Goal: Information Seeking & Learning: Compare options

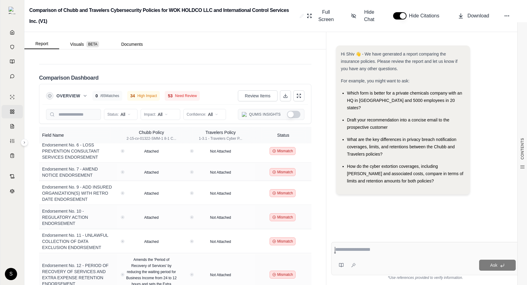
scroll to position [1155, 0]
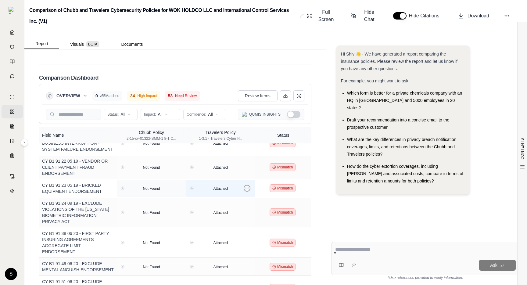
click at [248, 185] on button at bounding box center [247, 188] width 7 height 7
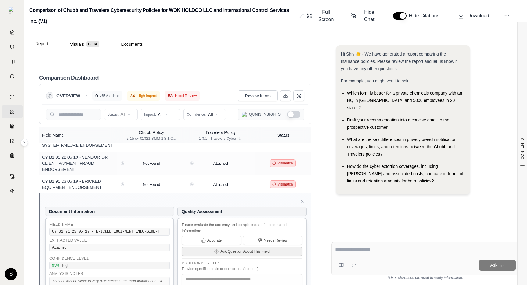
click at [256, 249] on span "Ask Question About This Field" at bounding box center [245, 251] width 49 height 5
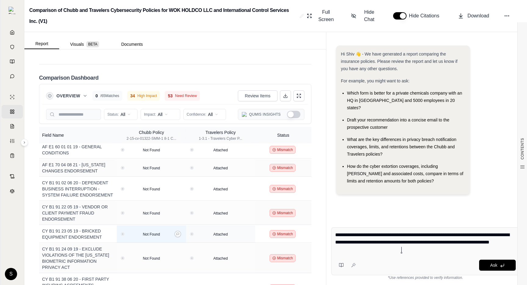
scroll to position [1109, 0]
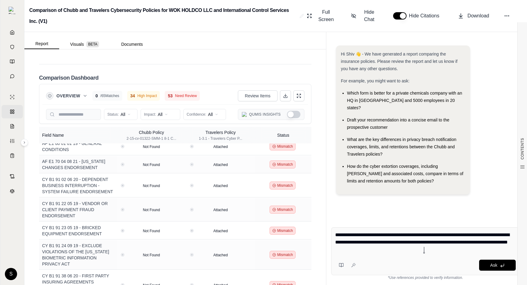
type textarea "**********"
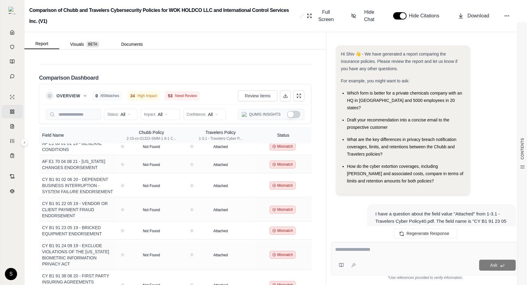
scroll to position [420, 0]
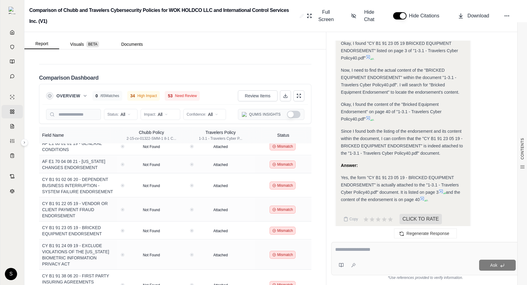
click at [443, 189] on icon at bounding box center [441, 191] width 5 height 5
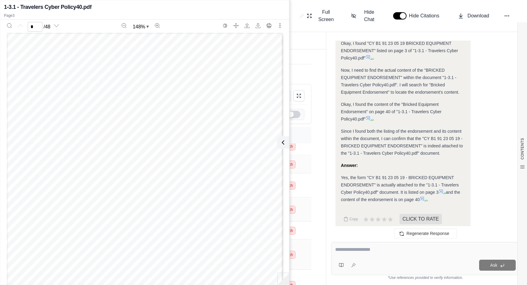
type input "*"
click at [285, 142] on icon at bounding box center [283, 142] width 7 height 7
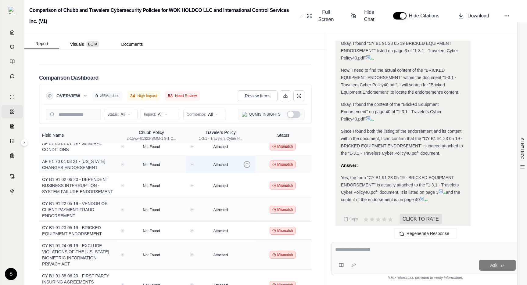
click at [247, 163] on icon at bounding box center [247, 164] width 3 height 3
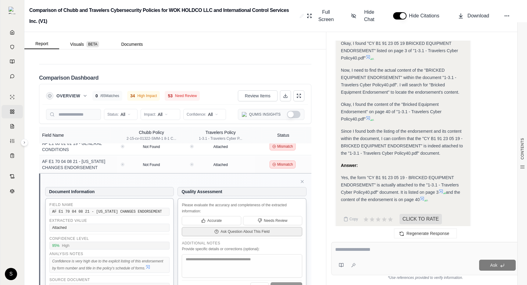
click at [242, 229] on span "Ask Question About This Field" at bounding box center [245, 231] width 49 height 5
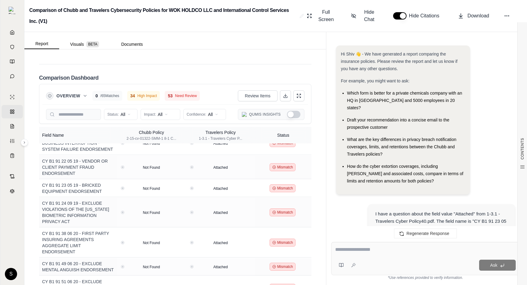
scroll to position [420, 0]
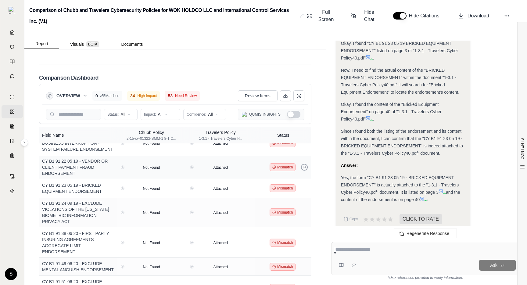
click at [306, 164] on button at bounding box center [304, 167] width 7 height 7
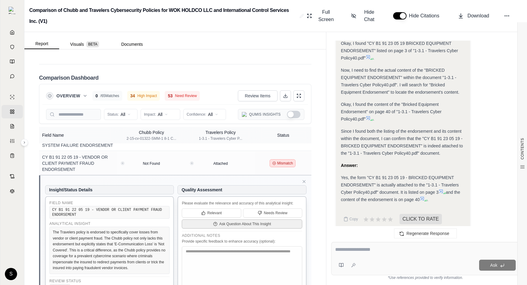
click at [221, 222] on span "Ask Question About This Insight" at bounding box center [245, 224] width 52 height 5
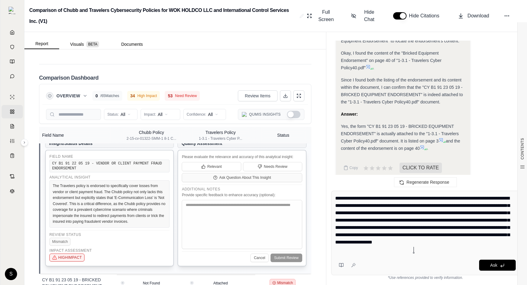
scroll to position [1193, 0]
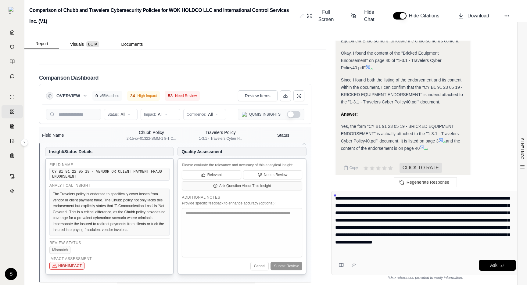
drag, startPoint x: 427, startPoint y: 198, endPoint x: 333, endPoint y: 197, distance: 93.7
click at [333, 197] on div "**********" at bounding box center [425, 233] width 189 height 85
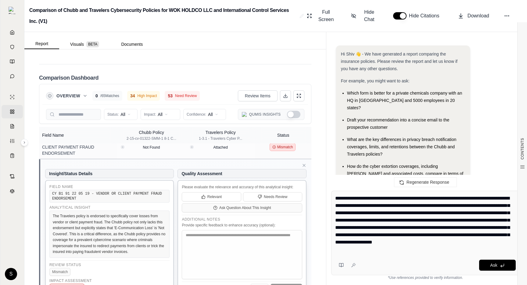
scroll to position [366, 0]
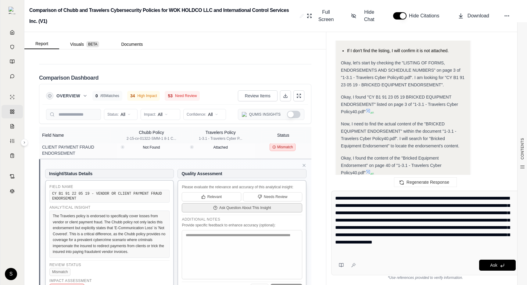
click at [232, 205] on span "Ask Question About This Insight" at bounding box center [245, 207] width 52 height 5
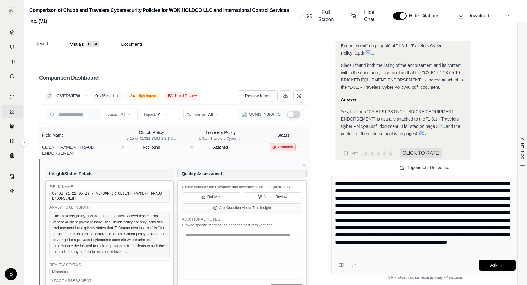
scroll to position [0, 0]
click at [385, 215] on textarea "**********" at bounding box center [425, 216] width 181 height 73
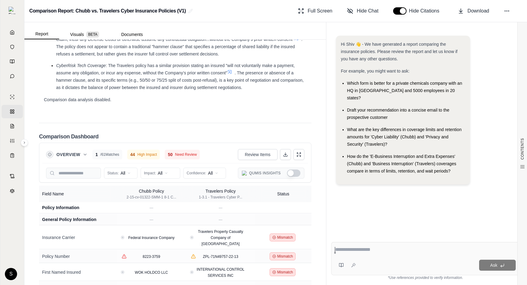
scroll to position [1491, 0]
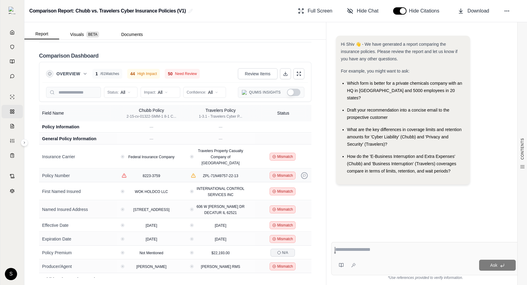
click at [304, 172] on button at bounding box center [304, 175] width 7 height 7
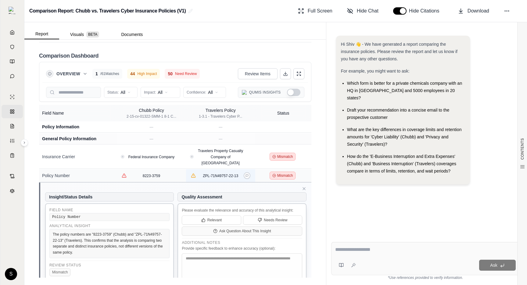
click at [253, 169] on td "ZPL-71N49757-22-13" at bounding box center [220, 175] width 69 height 13
click at [246, 174] on icon at bounding box center [247, 175] width 3 height 3
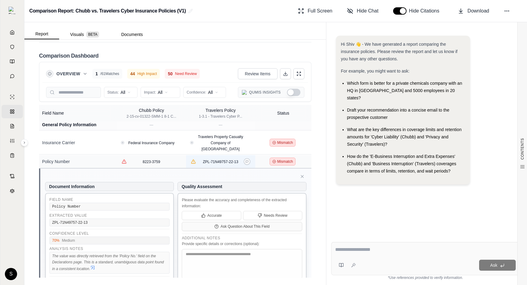
scroll to position [23, 0]
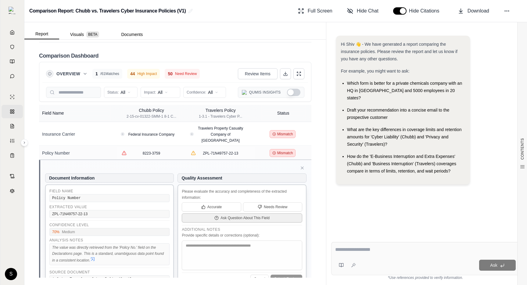
click at [242, 216] on span "Ask Question About This Field" at bounding box center [245, 218] width 49 height 5
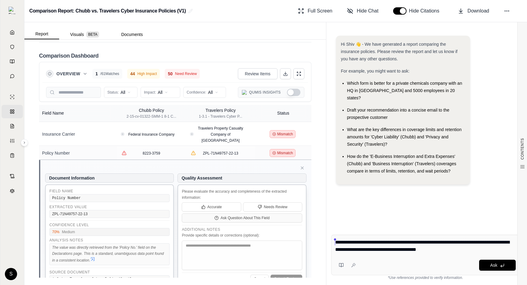
drag, startPoint x: 478, startPoint y: 249, endPoint x: 331, endPoint y: 238, distance: 147.1
click at [331, 238] on div "**********" at bounding box center [425, 255] width 189 height 41
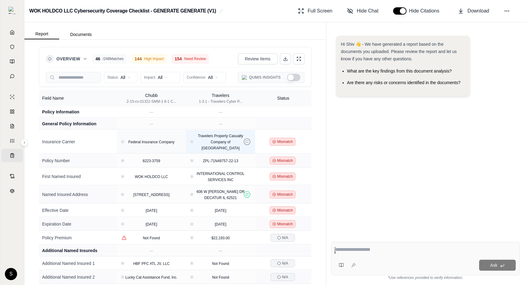
click at [249, 139] on button at bounding box center [247, 142] width 7 height 7
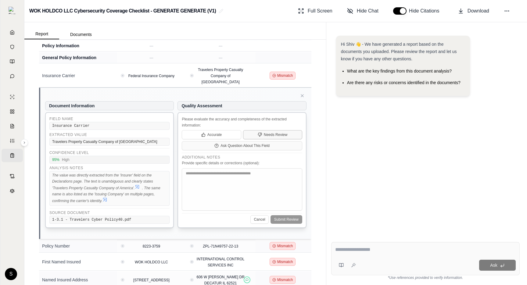
scroll to position [76, 0]
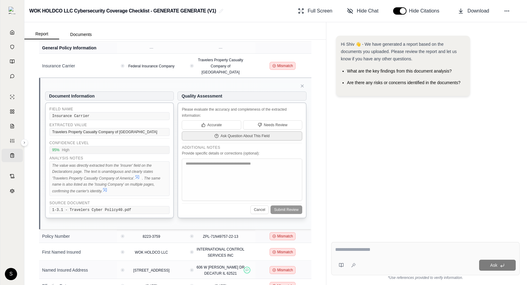
click at [263, 134] on span "Ask Question About This Field" at bounding box center [245, 136] width 49 height 5
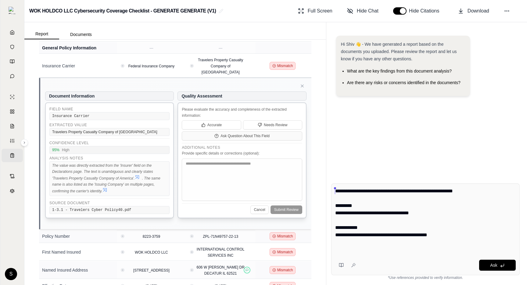
drag, startPoint x: 418, startPoint y: 191, endPoint x: 323, endPoint y: 186, distance: 94.7
click at [323, 186] on div "Report Documents Overview 46 / 248 Matches 144 High Impact 154 Need Review Revi…" at bounding box center [275, 153] width 503 height 263
drag, startPoint x: 417, startPoint y: 191, endPoint x: 326, endPoint y: 191, distance: 90.9
click at [327, 191] on div "**********" at bounding box center [426, 232] width 198 height 106
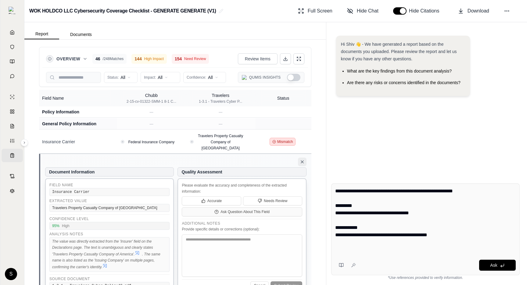
click at [302, 161] on icon at bounding box center [302, 162] width 2 height 2
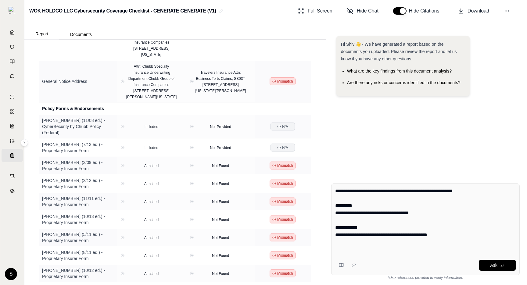
scroll to position [427, 0]
click at [245, 124] on button at bounding box center [247, 126] width 7 height 7
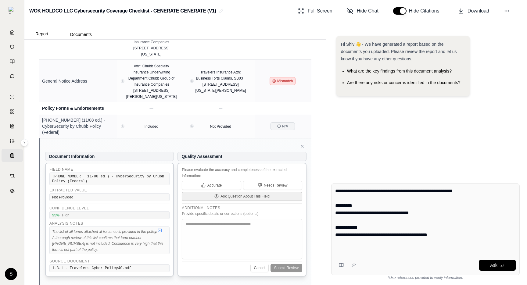
click at [249, 194] on span "Ask Question About This Field" at bounding box center [245, 196] width 49 height 5
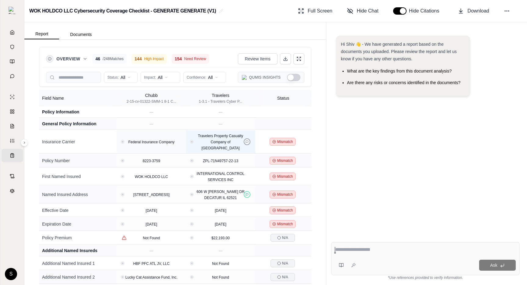
click at [247, 140] on icon at bounding box center [247, 141] width 3 height 3
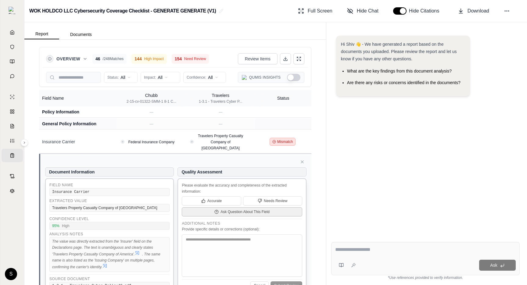
click at [242, 208] on button "Ask Question About This Field" at bounding box center [242, 212] width 120 height 9
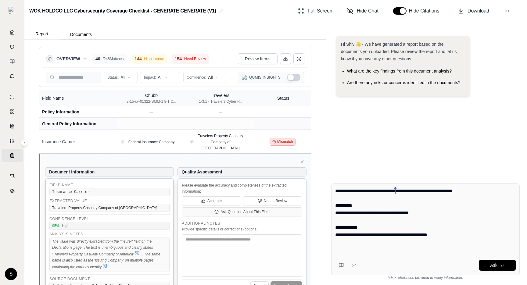
drag, startPoint x: 417, startPoint y: 190, endPoint x: 395, endPoint y: 191, distance: 21.7
click at [395, 191] on textarea "**********" at bounding box center [425, 221] width 181 height 66
click at [377, 203] on textarea "**********" at bounding box center [425, 221] width 181 height 66
drag, startPoint x: 418, startPoint y: 191, endPoint x: 320, endPoint y: 188, distance: 97.7
click at [320, 188] on div "Report Documents Overview 46 / 248 Matches 144 High Impact 154 Need Review Revi…" at bounding box center [275, 153] width 503 height 263
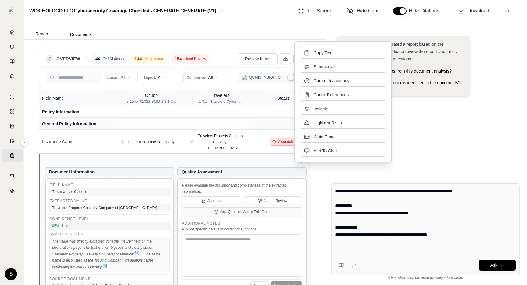
click at [412, 203] on textarea "**********" at bounding box center [425, 221] width 181 height 66
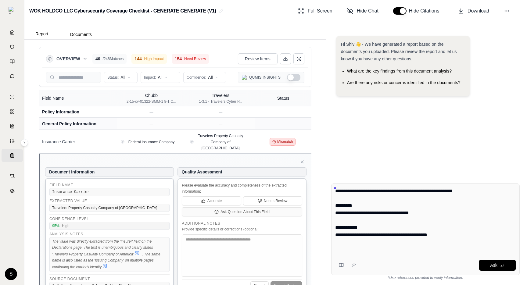
drag, startPoint x: 418, startPoint y: 192, endPoint x: 335, endPoint y: 192, distance: 82.7
click at [335, 192] on div "**********" at bounding box center [425, 230] width 189 height 92
click at [265, 210] on span "Ask Question About This Field" at bounding box center [245, 212] width 49 height 5
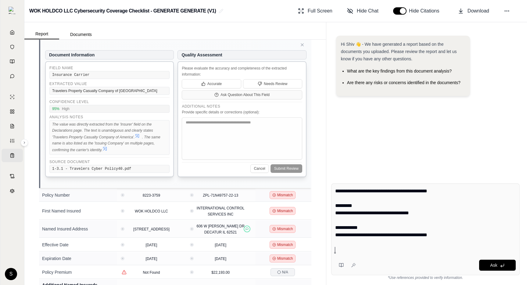
scroll to position [12, 0]
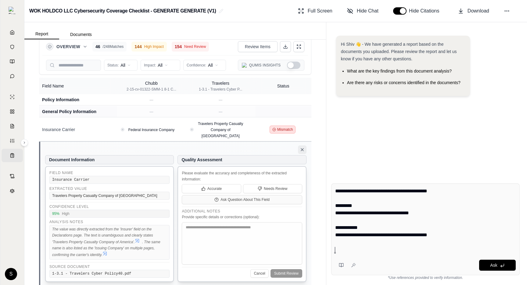
click at [301, 147] on icon at bounding box center [302, 149] width 5 height 5
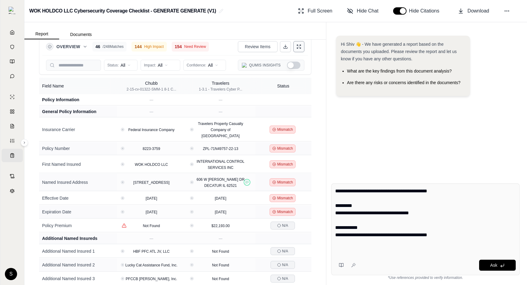
click at [299, 45] on icon at bounding box center [299, 46] width 5 height 5
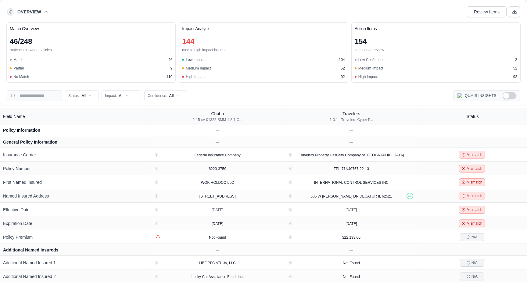
scroll to position [0, 0]
click at [520, 154] on icon at bounding box center [520, 154] width 3 height 3
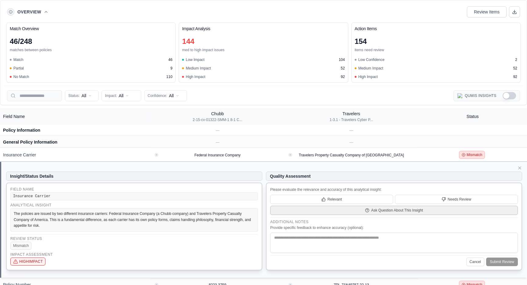
click at [322, 213] on button "Ask Question About This Insight" at bounding box center [394, 210] width 248 height 9
click at [519, 171] on div "Insight/Status Details Field Name Insurance Carrier Analytical Insight The poli…" at bounding box center [264, 221] width 516 height 104
click at [520, 168] on icon at bounding box center [520, 168] width 2 height 2
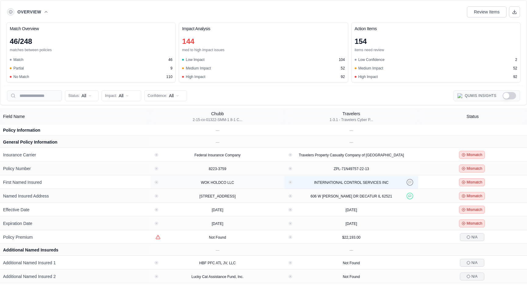
click at [410, 182] on icon at bounding box center [410, 182] width 3 height 3
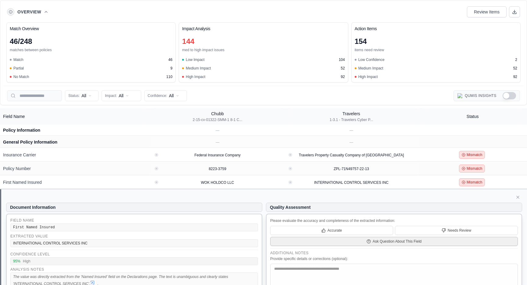
click at [306, 242] on button "Ask Question About This Field" at bounding box center [394, 241] width 248 height 9
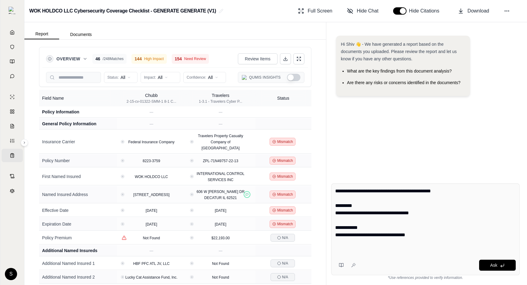
scroll to position [0, 0]
click at [303, 140] on icon at bounding box center [304, 141] width 3 height 3
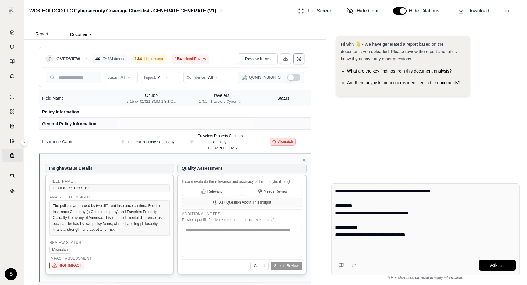
click at [298, 60] on icon at bounding box center [297, 60] width 1 height 1
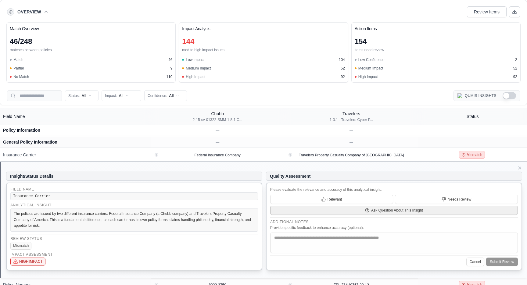
click at [372, 213] on span "Ask Question About This Insight" at bounding box center [397, 210] width 52 height 5
click at [374, 212] on span "Ask Question About This Insight" at bounding box center [397, 210] width 52 height 5
click at [45, 10] on icon at bounding box center [46, 11] width 5 height 5
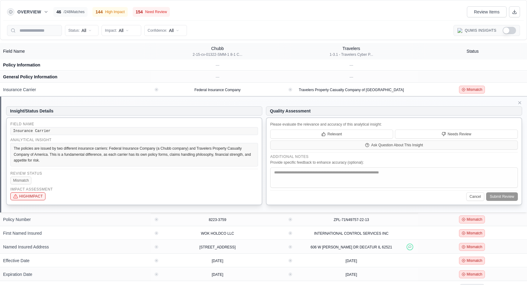
click at [336, 16] on div "Overview 46 / 248 Matches 144 High Impact 154 Need Review Review Items" at bounding box center [263, 12] width 513 height 12
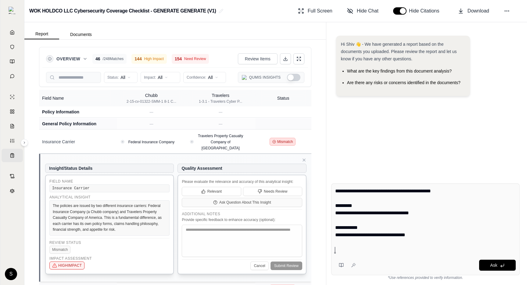
click at [12, 33] on icon at bounding box center [12, 32] width 5 height 5
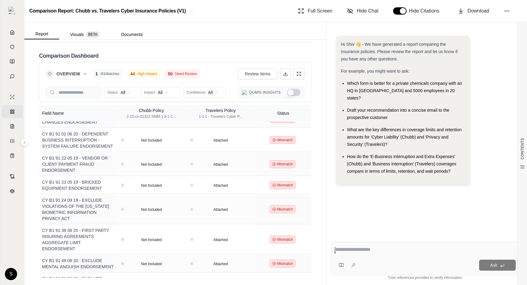
scroll to position [1004, 0]
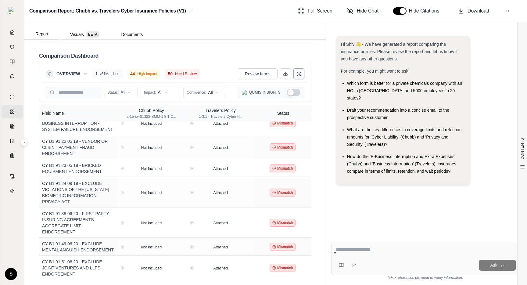
click at [301, 78] on button at bounding box center [299, 73] width 11 height 11
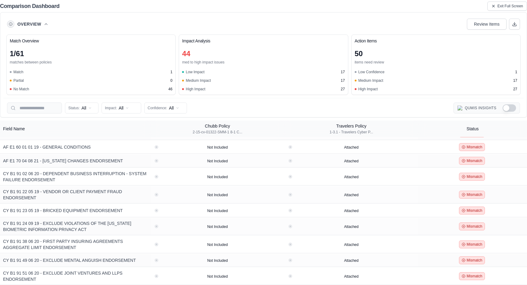
scroll to position [740, 0]
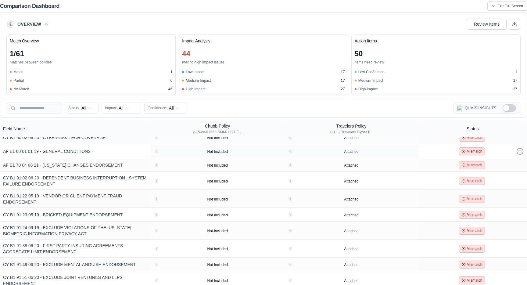
click at [519, 150] on icon at bounding box center [520, 151] width 3 height 3
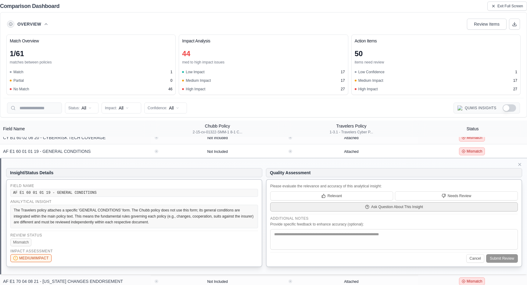
click at [347, 203] on button "Ask Question About This Insight" at bounding box center [394, 206] width 248 height 9
click at [510, 5] on span "Exit Full Screen" at bounding box center [511, 6] width 26 height 5
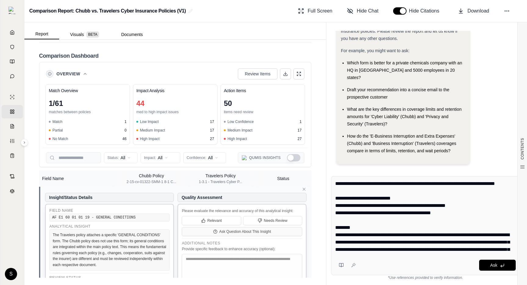
scroll to position [947, 0]
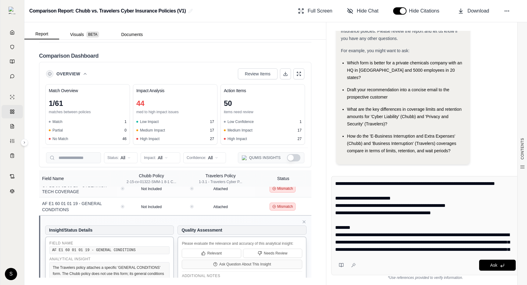
click at [437, 209] on textarea "**********" at bounding box center [425, 216] width 181 height 73
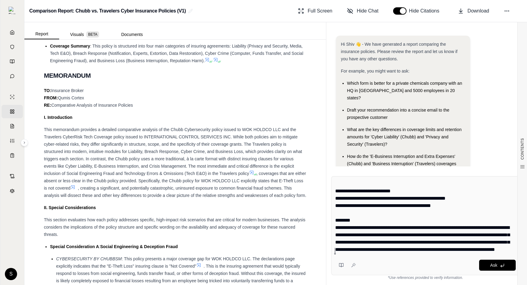
scroll to position [0, 0]
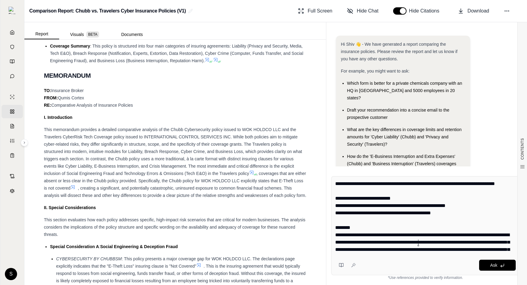
click at [418, 242] on textarea "**********" at bounding box center [425, 216] width 181 height 73
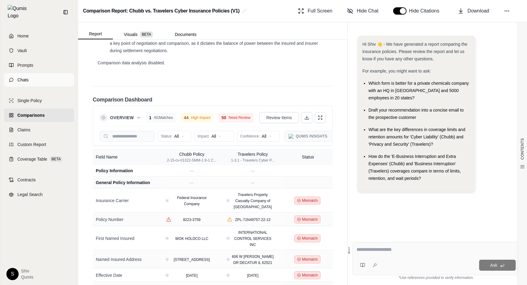
scroll to position [1615, 0]
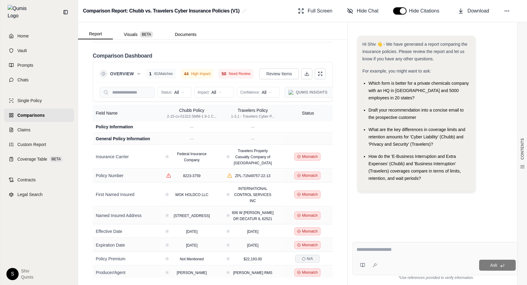
click at [29, 112] on span "Comparisons" at bounding box center [30, 115] width 27 height 6
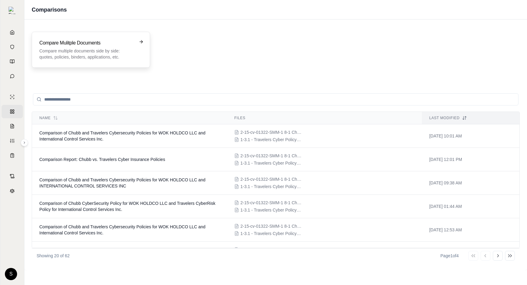
click at [80, 63] on div "Compare Mulitple Documents Compare multiple documents side by side: quotes, pol…" at bounding box center [91, 50] width 118 height 36
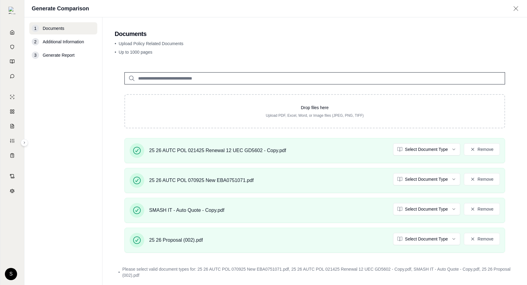
scroll to position [31, 0]
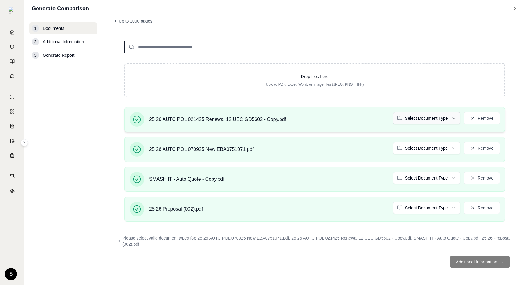
click at [430, 119] on html "Home Vault Prompts Chats Single Policy Comparisons Claims Custom Report Coverag…" at bounding box center [263, 142] width 527 height 285
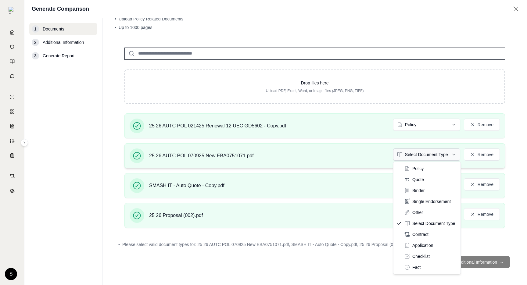
click at [420, 153] on html "Document type updated successfully Home Vault Prompts Chats Single Policy Compa…" at bounding box center [263, 142] width 527 height 285
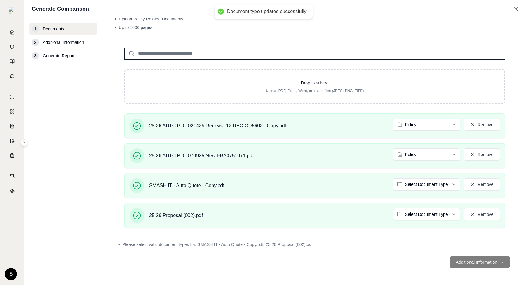
click at [410, 183] on html "Document type updated successfully Home Vault Prompts Chats Single Policy Compa…" at bounding box center [263, 142] width 527 height 285
click at [422, 213] on html "Document type updated successfully Document type updated successfully Home Vaul…" at bounding box center [263, 142] width 527 height 285
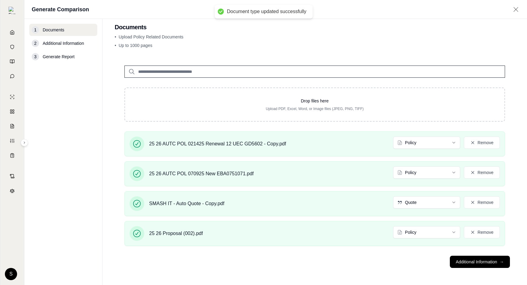
click at [405, 253] on footer "Additional Information →" at bounding box center [315, 262] width 400 height 22
click at [473, 264] on button "Additional Information →" at bounding box center [480, 262] width 60 height 12
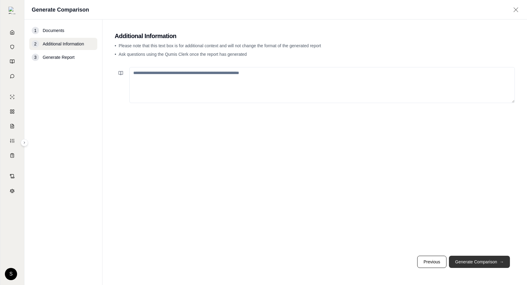
scroll to position [0, 0]
click at [473, 264] on button "Generate Comparison →" at bounding box center [479, 262] width 61 height 12
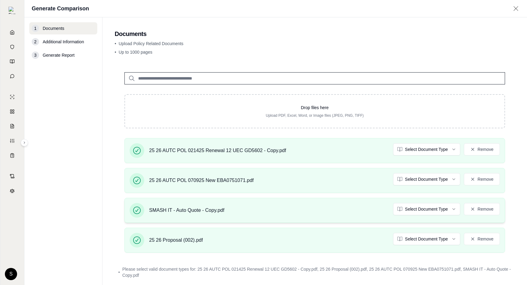
scroll to position [31, 0]
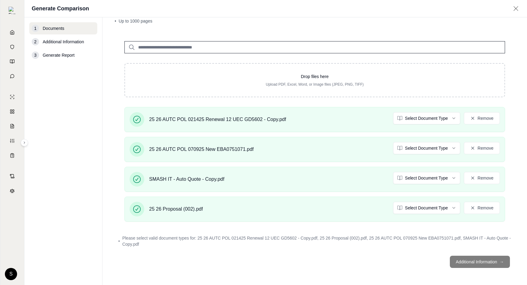
click at [473, 264] on footer "Additional Information →" at bounding box center [315, 262] width 400 height 22
click at [420, 117] on html "Home Vault Prompts Chats Single Policy Comparisons Claims Custom Report Coverag…" at bounding box center [263, 142] width 527 height 285
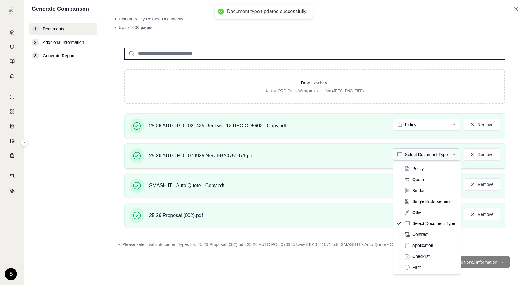
click at [421, 151] on html "Document type updated successfully Home Vault Prompts Chats Single Policy Compa…" at bounding box center [263, 142] width 527 height 285
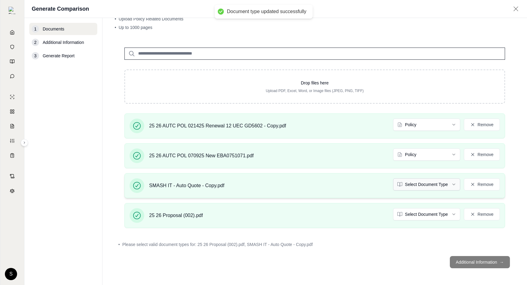
click at [424, 184] on html "Document type updated successfully Home Vault Prompts Chats Single Policy Compa…" at bounding box center [263, 142] width 527 height 285
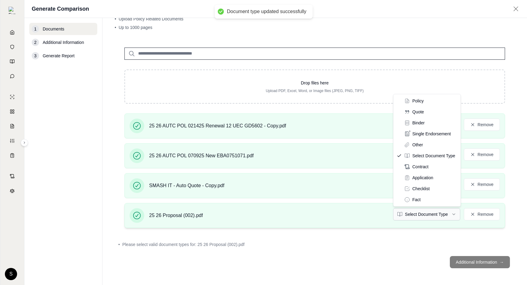
click at [428, 210] on html "Document type updated successfully Home Vault Prompts Chats Single Policy Compa…" at bounding box center [263, 142] width 527 height 285
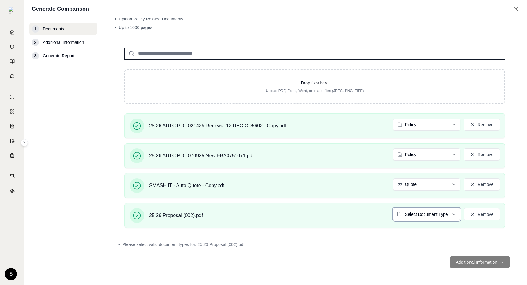
scroll to position [8, 0]
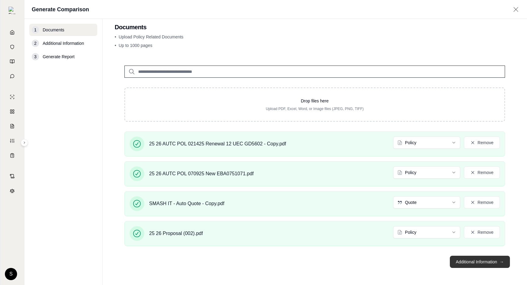
click at [482, 266] on button "Additional Information →" at bounding box center [480, 262] width 60 height 12
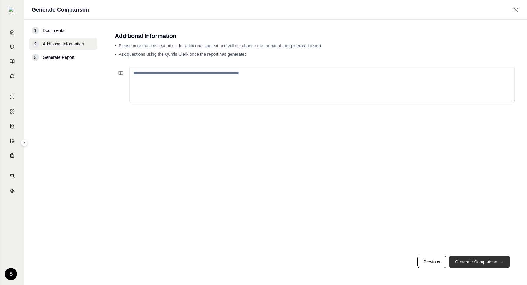
scroll to position [0, 0]
click at [482, 265] on button "Generate Comparison →" at bounding box center [479, 262] width 61 height 12
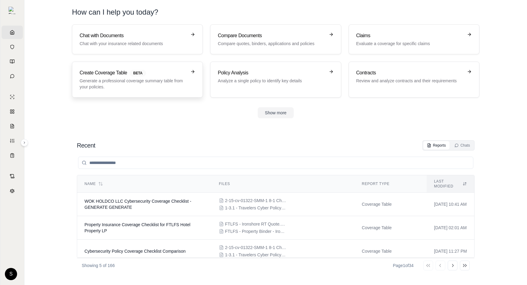
click at [147, 78] on p "Generate a professional coverage summary table from your policies." at bounding box center [133, 84] width 107 height 12
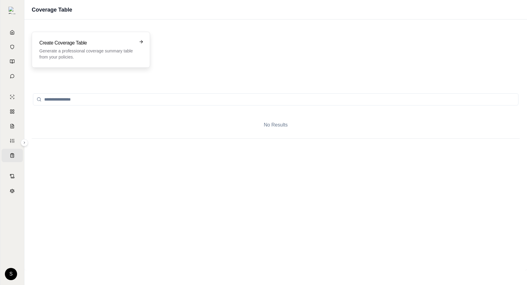
click at [110, 51] on p "Generate a professional coverage summary table from your policies." at bounding box center [86, 54] width 95 height 12
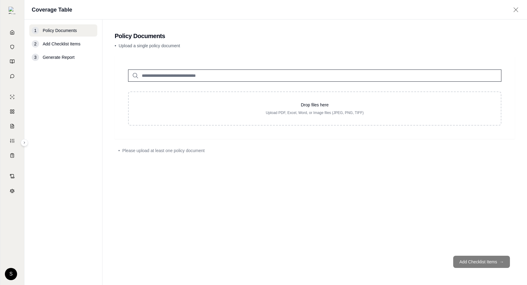
click at [253, 76] on input "search" at bounding box center [315, 76] width 374 height 12
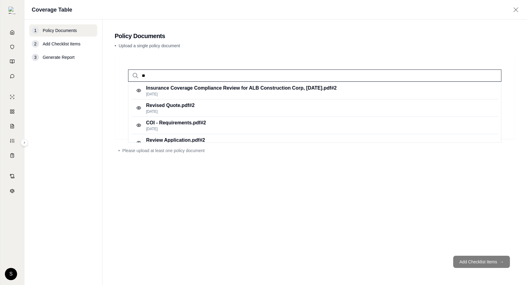
type input "*"
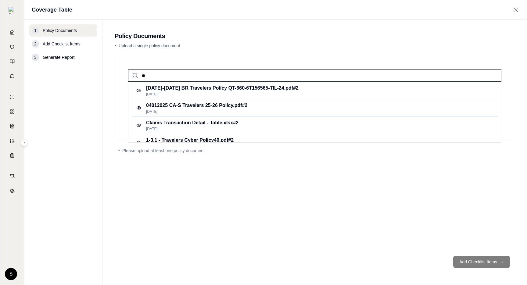
type input "*"
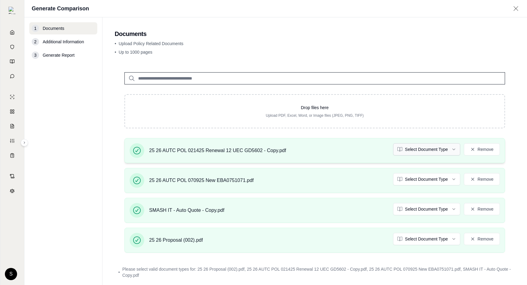
click at [421, 147] on html "Home Vault Prompts Chats Single Policy Comparisons Claims Custom Report Coverag…" at bounding box center [263, 142] width 527 height 285
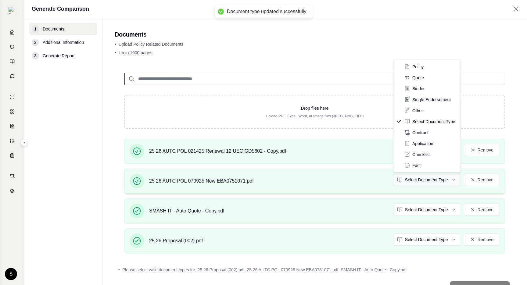
click at [423, 180] on html "Document type updated successfully Home Vault Prompts Chats Single Policy Compa…" at bounding box center [263, 142] width 527 height 285
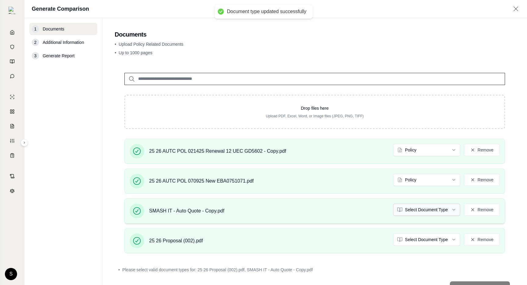
click at [416, 210] on html "Document type updated successfully Home Vault Prompts Chats Single Policy Compa…" at bounding box center [263, 142] width 527 height 285
click at [424, 237] on html "Document type updated successfully Document type updated successfully Home Vaul…" at bounding box center [263, 142] width 527 height 285
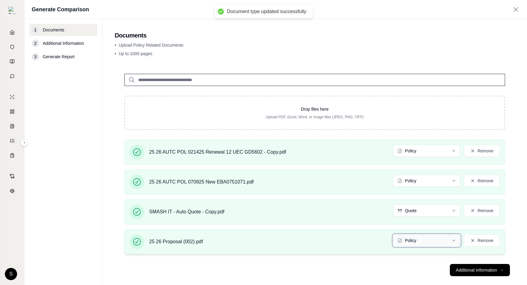
scroll to position [8, 0]
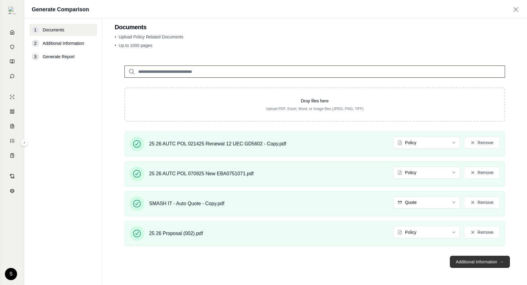
click at [497, 264] on button "Additional Information →" at bounding box center [480, 262] width 60 height 12
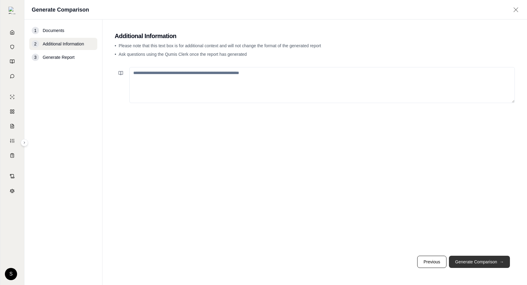
click at [497, 264] on button "Generate Comparison →" at bounding box center [479, 262] width 61 height 12
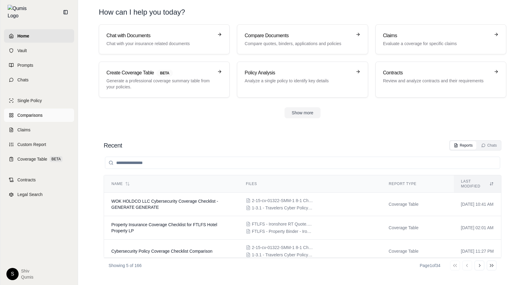
click at [40, 112] on span "Comparisons" at bounding box center [29, 115] width 25 height 6
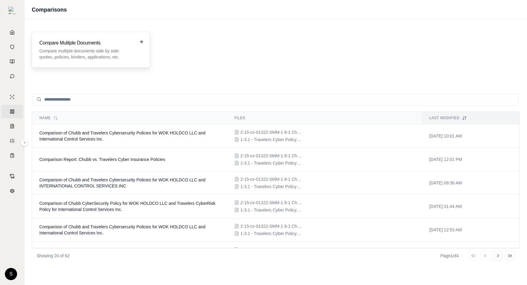
click at [118, 43] on h3 "Compare Mulitple Documents" at bounding box center [86, 42] width 95 height 7
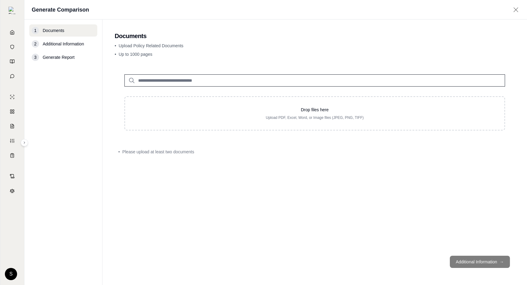
click at [164, 81] on input "search" at bounding box center [315, 80] width 381 height 12
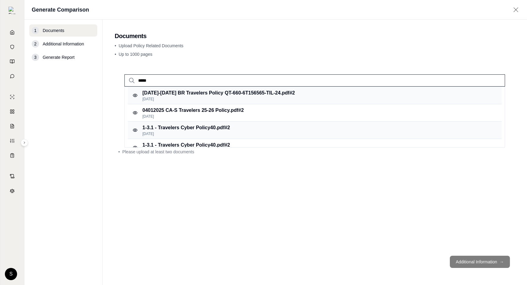
type input "*****"
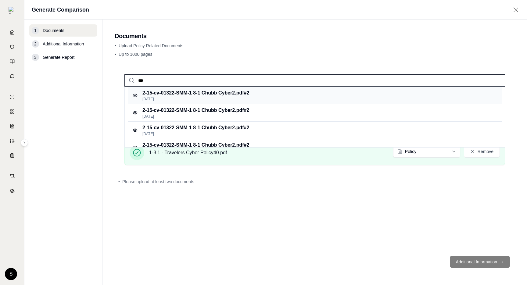
type input "***"
click at [224, 94] on p "2-15-cv-01322-SMM-1 8-1 Chubb Cyber2.pdf #2" at bounding box center [196, 92] width 107 height 7
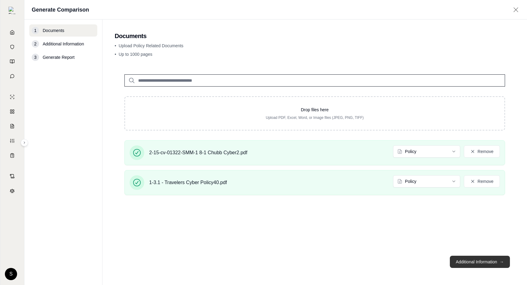
click at [502, 266] on button "Additional Information →" at bounding box center [480, 262] width 60 height 12
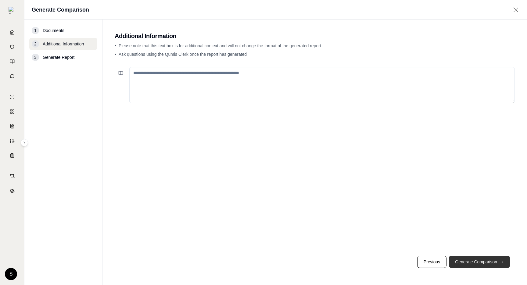
click at [502, 266] on button "Generate Comparison →" at bounding box center [479, 262] width 61 height 12
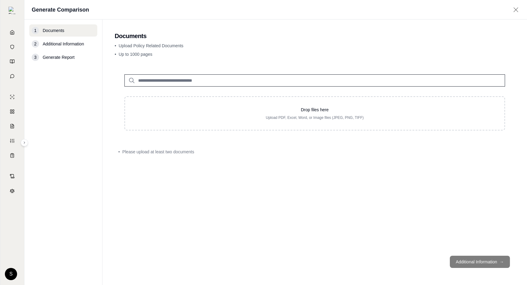
click at [168, 76] on input "search" at bounding box center [315, 80] width 381 height 12
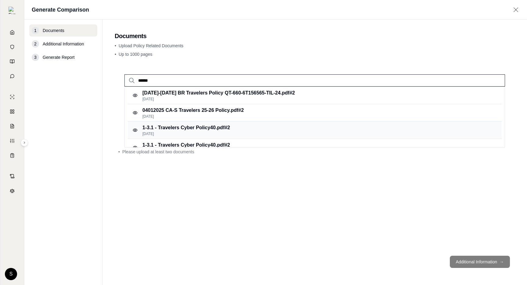
type input "******"
click at [182, 130] on p "1-3.1 - Travelers Cyber Policy40.pdf #2" at bounding box center [187, 127] width 88 height 7
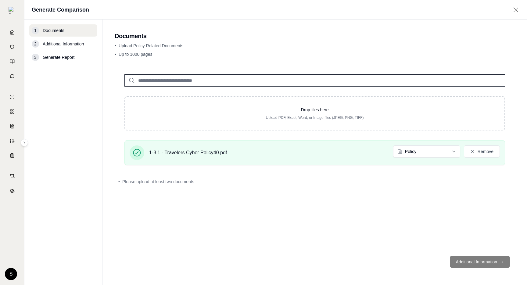
click at [183, 85] on input "search" at bounding box center [315, 80] width 381 height 12
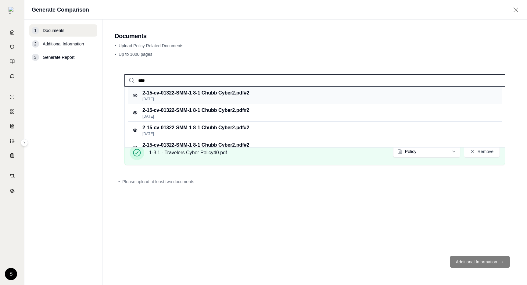
type input "****"
click at [200, 101] on p "[DATE]" at bounding box center [196, 99] width 107 height 5
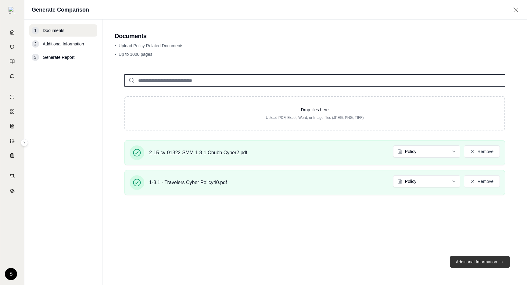
click at [483, 260] on button "Additional Information →" at bounding box center [480, 262] width 60 height 12
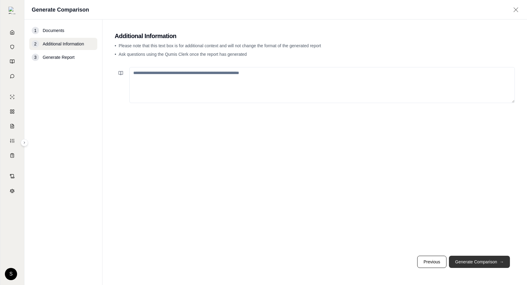
click at [483, 260] on button "Generate Comparison →" at bounding box center [479, 262] width 61 height 12
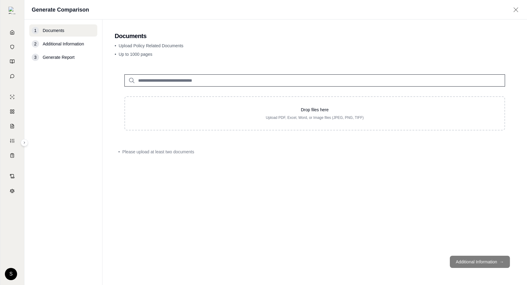
click at [175, 75] on input "search" at bounding box center [315, 80] width 381 height 12
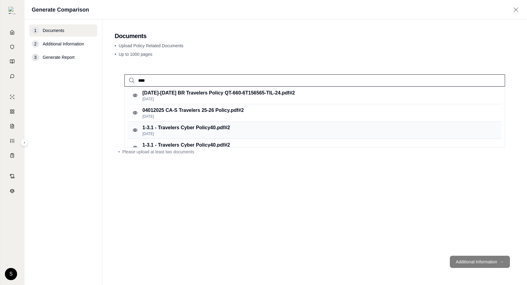
type input "****"
click at [179, 132] on p "[DATE]" at bounding box center [187, 134] width 88 height 5
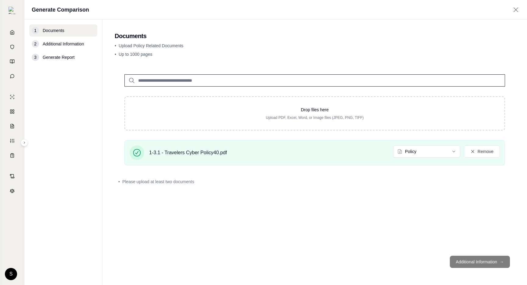
click at [175, 78] on input "search" at bounding box center [315, 80] width 381 height 12
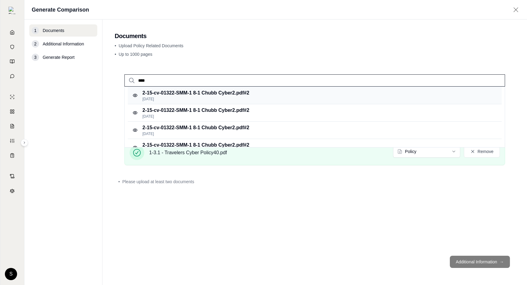
type input "****"
click at [193, 99] on p "[DATE]" at bounding box center [196, 99] width 107 height 5
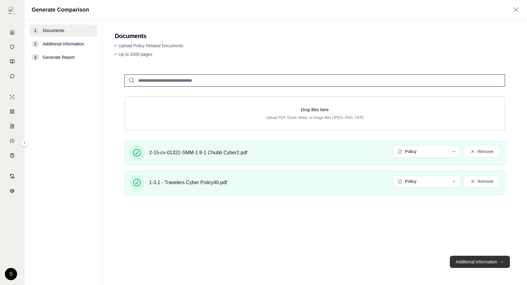
click at [473, 263] on button "Additional Information →" at bounding box center [480, 262] width 60 height 12
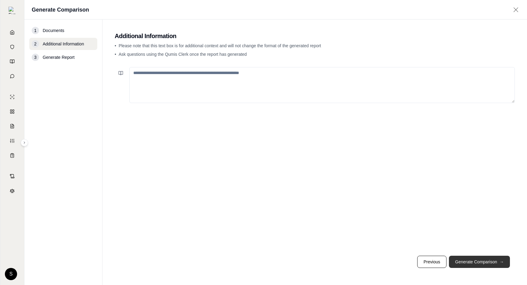
click at [473, 262] on button "Generate Comparison →" at bounding box center [479, 262] width 61 height 12
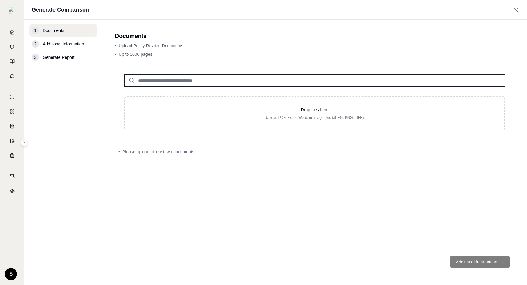
click at [162, 77] on input "search" at bounding box center [315, 80] width 381 height 12
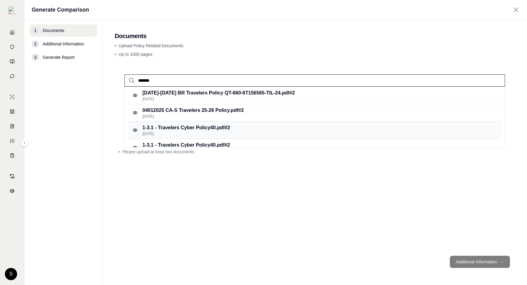
type input "*******"
click at [223, 131] on p "1-3.1 - Travelers Cyber Policy40.pdf #2" at bounding box center [187, 127] width 88 height 7
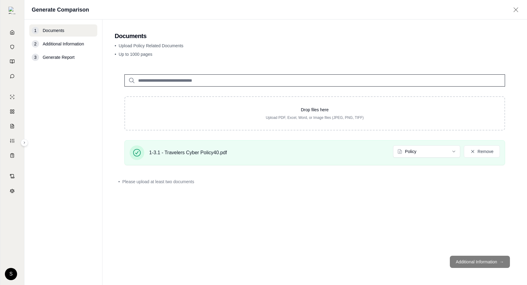
click at [194, 79] on input "search" at bounding box center [315, 80] width 381 height 12
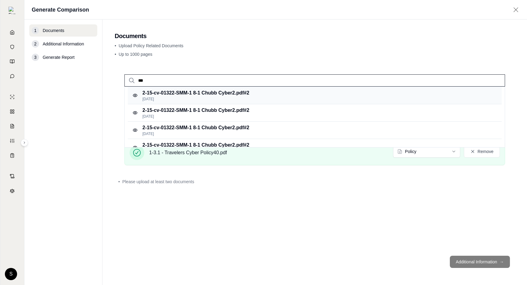
type input "***"
click at [199, 96] on p "2-15-cv-01322-SMM-1 8-1 Chubb Cyber2.pdf #2" at bounding box center [196, 92] width 107 height 7
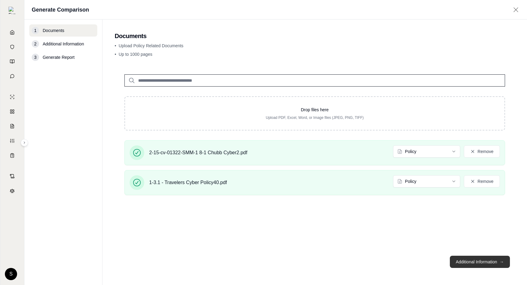
click at [485, 262] on button "Additional Information →" at bounding box center [480, 262] width 60 height 12
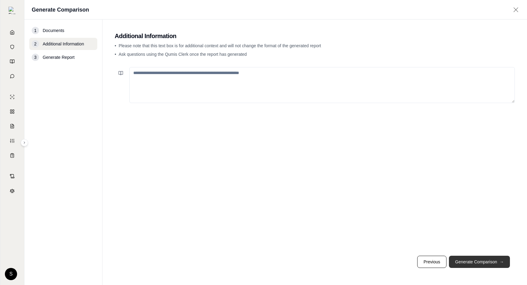
click at [485, 262] on button "Generate Comparison →" at bounding box center [479, 262] width 61 height 12
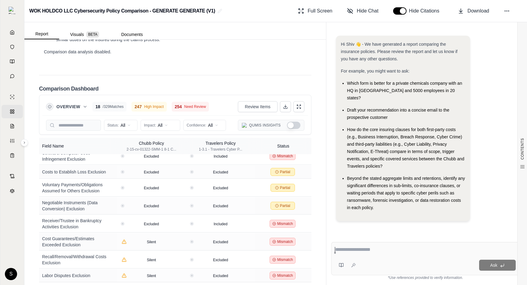
scroll to position [4911, 0]
